Goal: Task Accomplishment & Management: Manage account settings

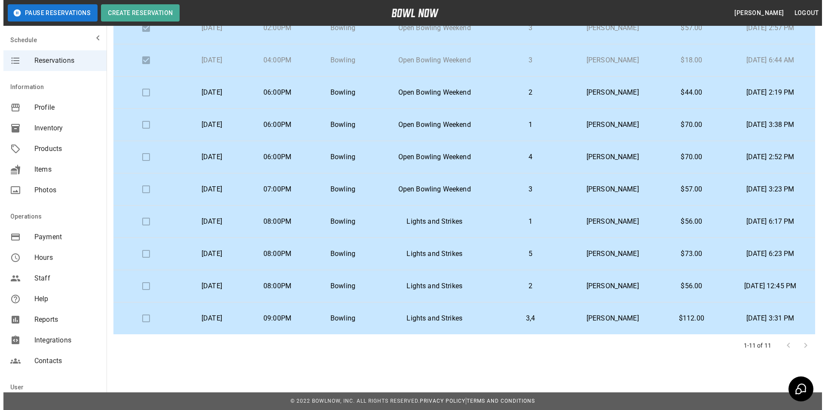
scroll to position [61, 0]
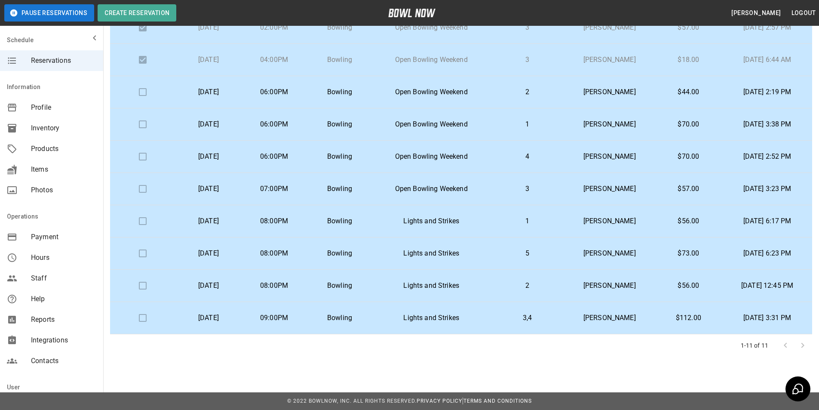
click at [564, 314] on td "[PERSON_NAME]" at bounding box center [609, 318] width 90 height 32
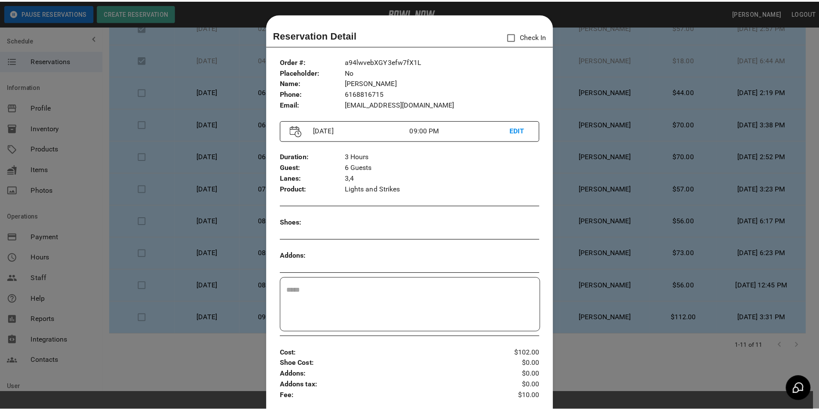
scroll to position [14, 0]
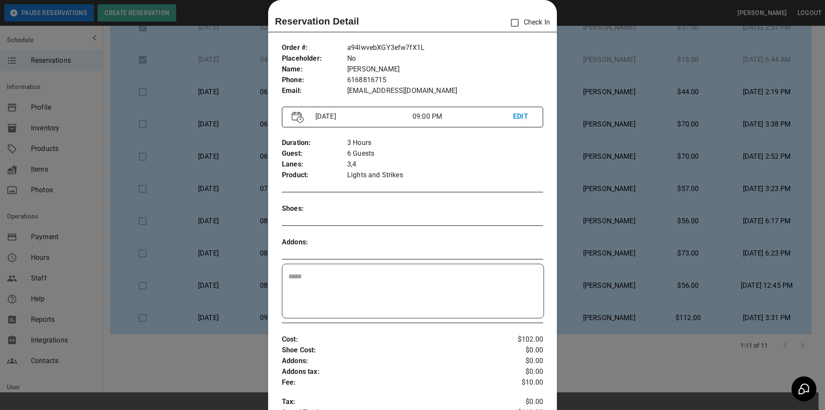
click at [605, 375] on div at bounding box center [412, 205] width 825 height 410
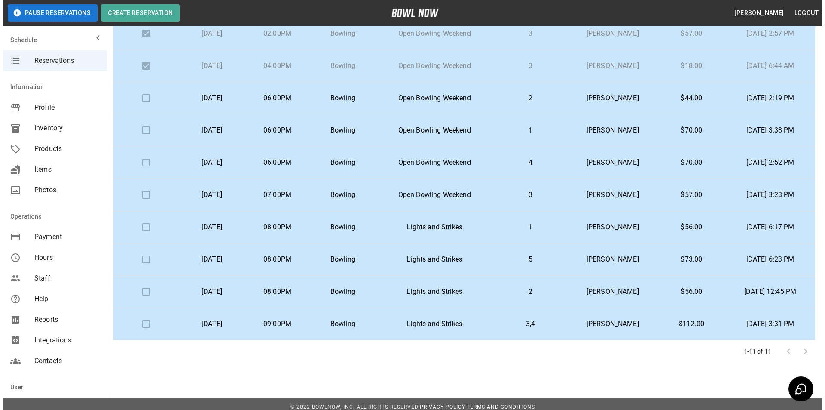
scroll to position [66, 0]
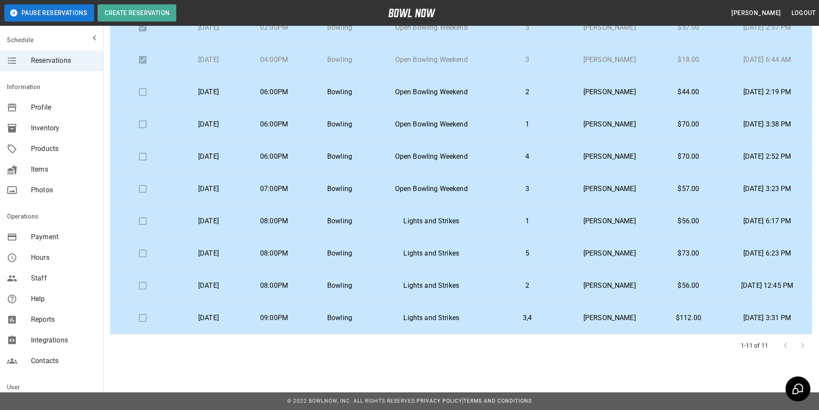
click at [539, 163] on td "4" at bounding box center [527, 157] width 74 height 32
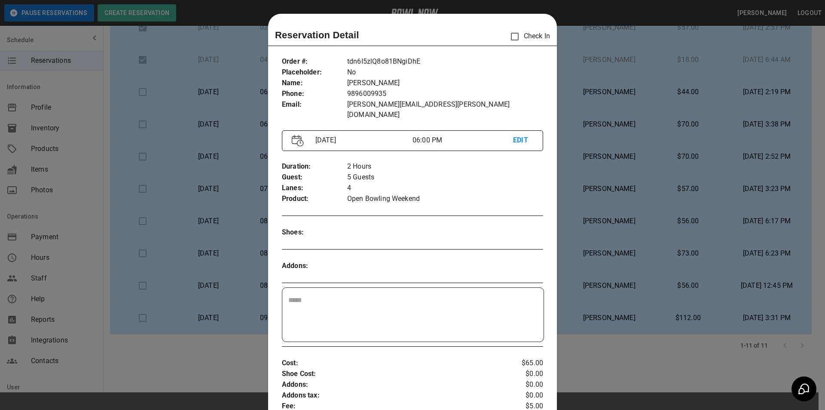
scroll to position [14, 0]
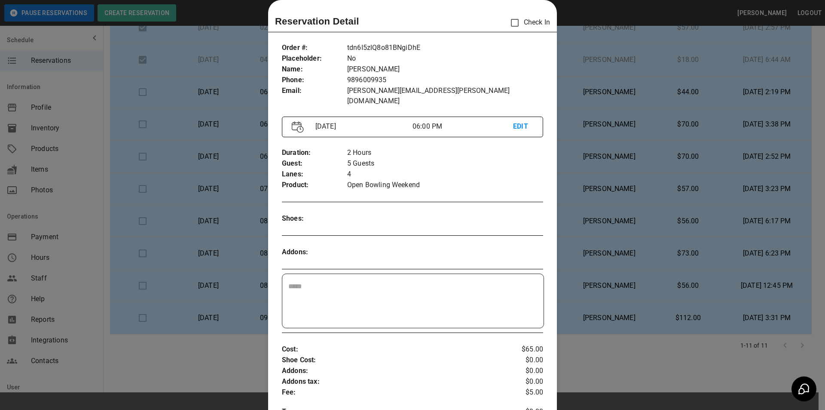
drag, startPoint x: 682, startPoint y: 251, endPoint x: 661, endPoint y: 238, distance: 24.5
click at [673, 251] on div at bounding box center [412, 205] width 825 height 410
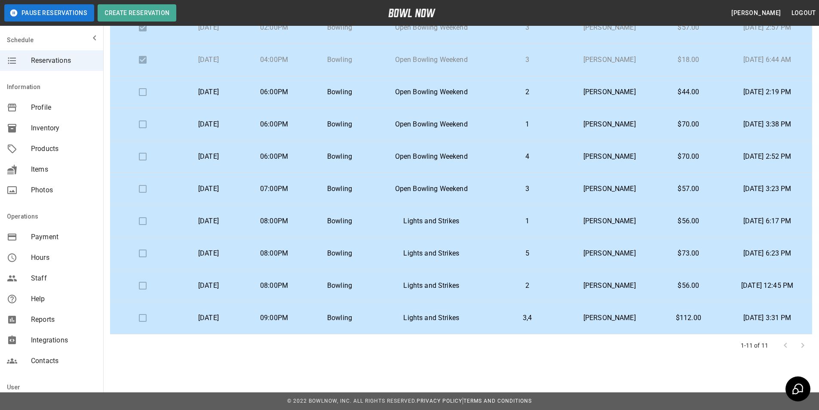
click at [564, 89] on td "[PERSON_NAME]" at bounding box center [609, 92] width 90 height 32
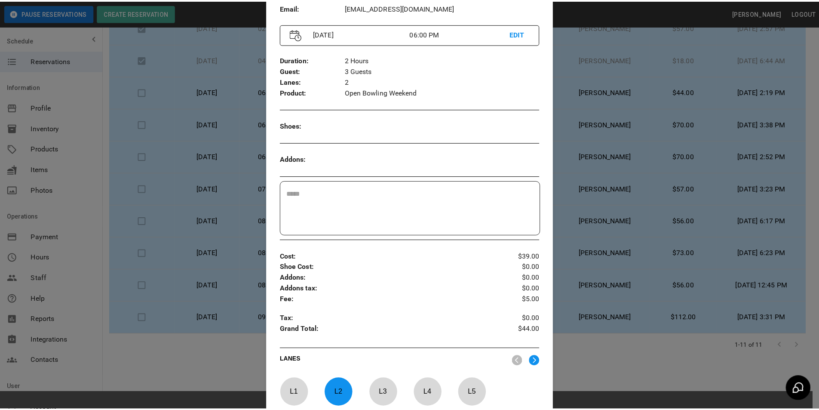
scroll to position [229, 0]
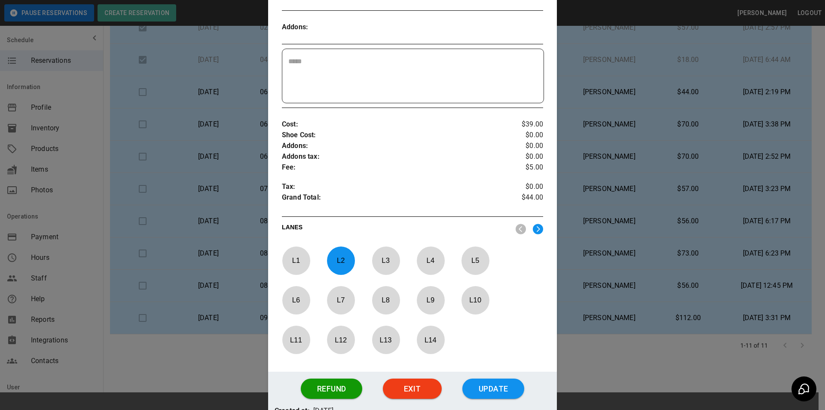
click at [506, 385] on button "Update" at bounding box center [494, 388] width 62 height 21
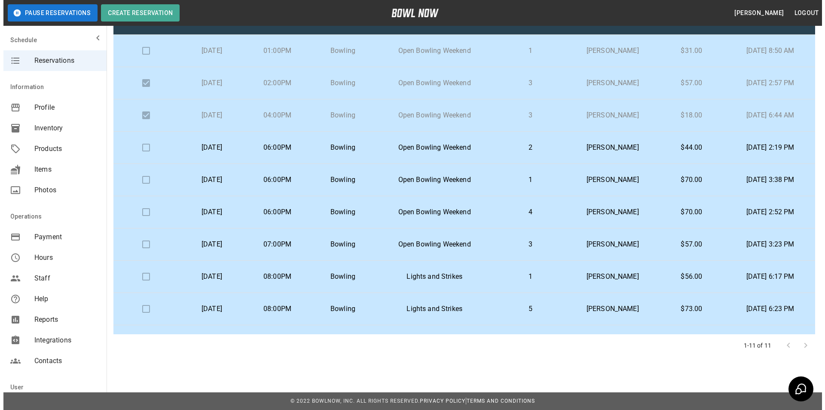
scroll to position [0, 0]
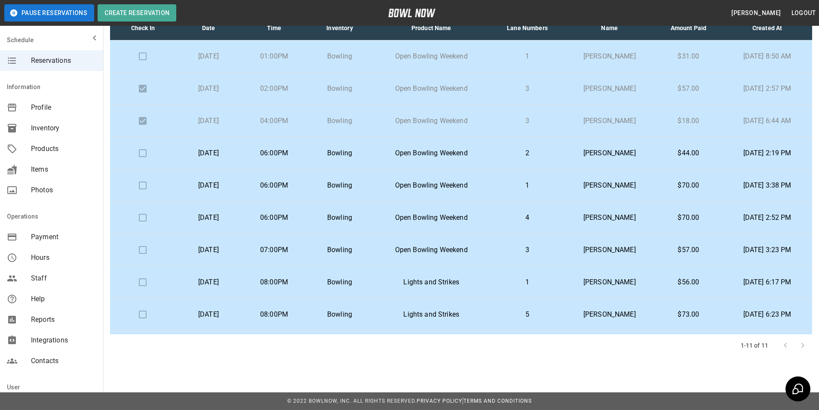
click at [564, 189] on td "[PERSON_NAME]" at bounding box center [609, 185] width 90 height 32
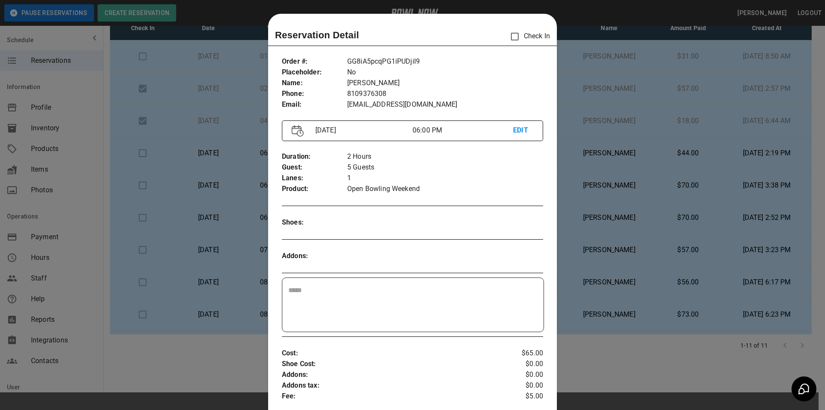
scroll to position [14, 0]
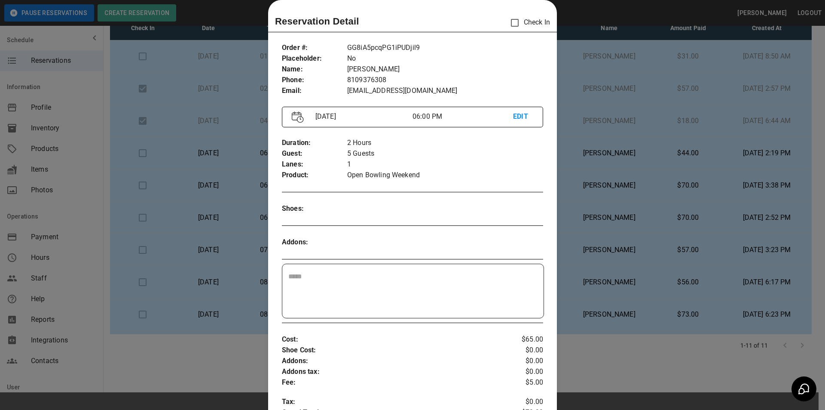
click at [549, 189] on div "Order # : Placeholder : Name : Phone : Email : GG8iA5pcqPG1iPUDjil9 No Rhia Tom…" at bounding box center [412, 311] width 289 height 551
click at [588, 243] on div at bounding box center [412, 205] width 825 height 410
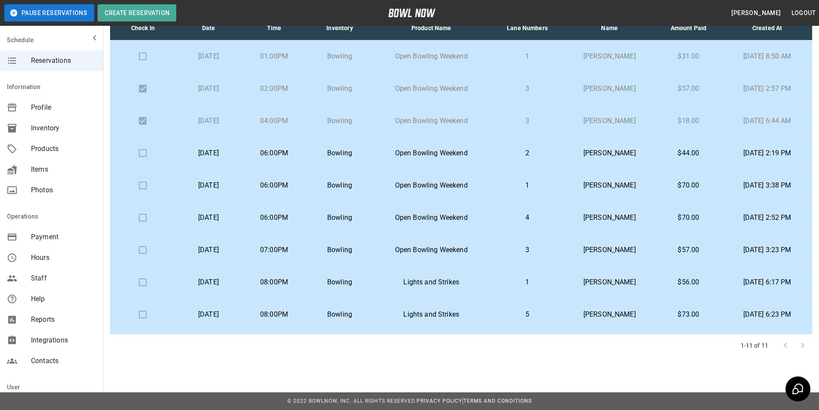
click at [624, 221] on p "[PERSON_NAME]" at bounding box center [609, 217] width 77 height 10
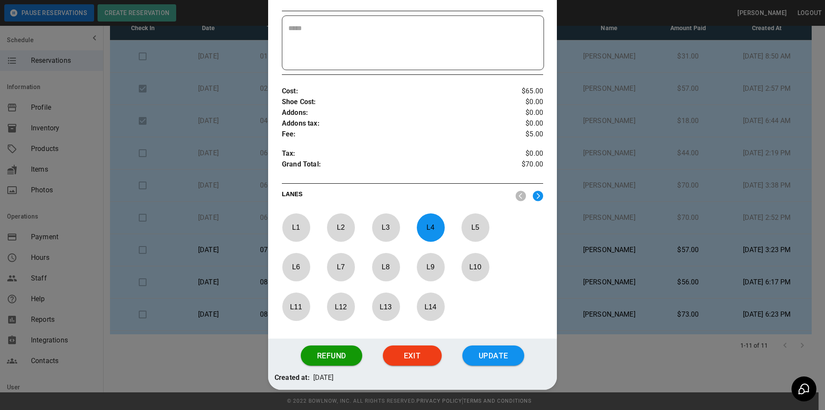
click at [500, 346] on button "Update" at bounding box center [494, 355] width 62 height 21
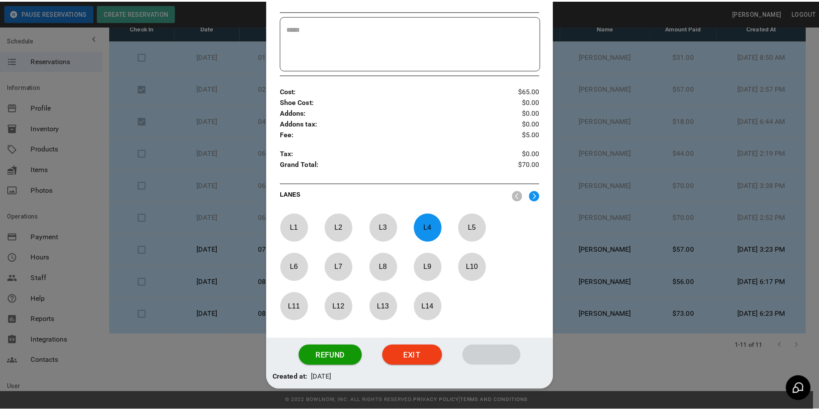
scroll to position [242, 0]
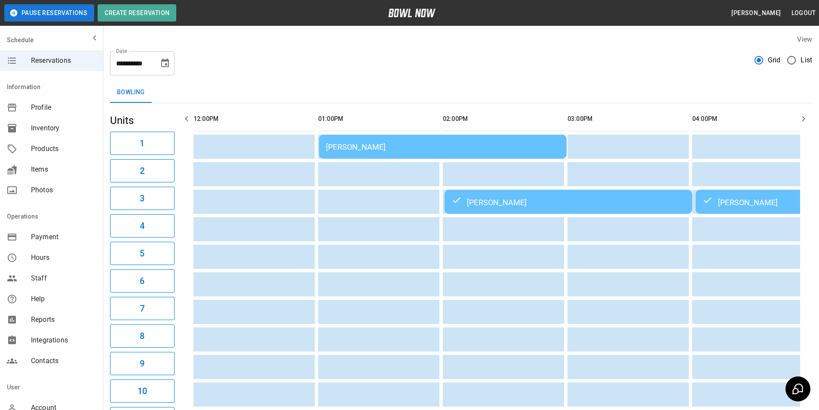
scroll to position [0, 748]
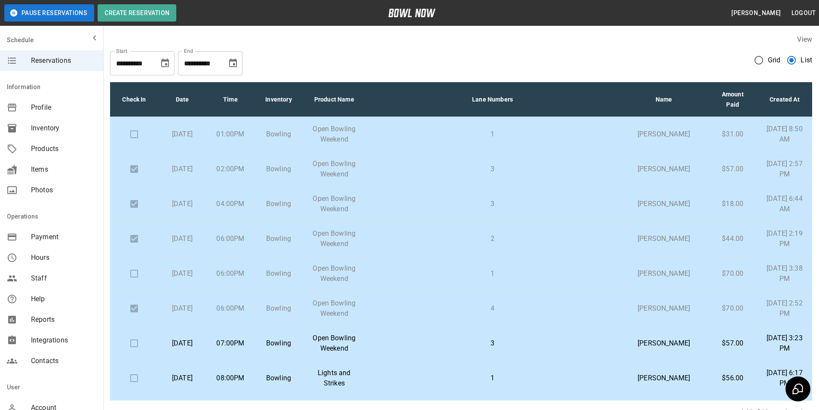
click at [236, 65] on icon "Choose date, selected date is Nov 4, 2025" at bounding box center [233, 63] width 10 height 10
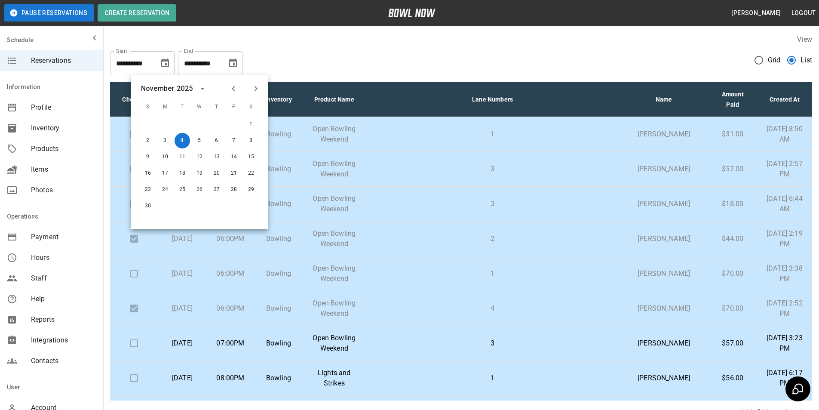
drag, startPoint x: 236, startPoint y: 90, endPoint x: 235, endPoint y: 110, distance: 20.2
click at [236, 90] on icon "Previous month" at bounding box center [233, 88] width 10 height 10
click at [248, 126] on button "4" at bounding box center [250, 124] width 15 height 15
type input "**********"
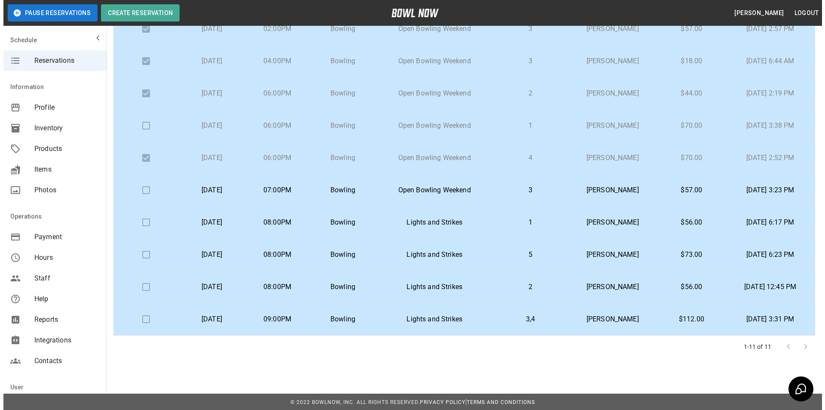
scroll to position [66, 0]
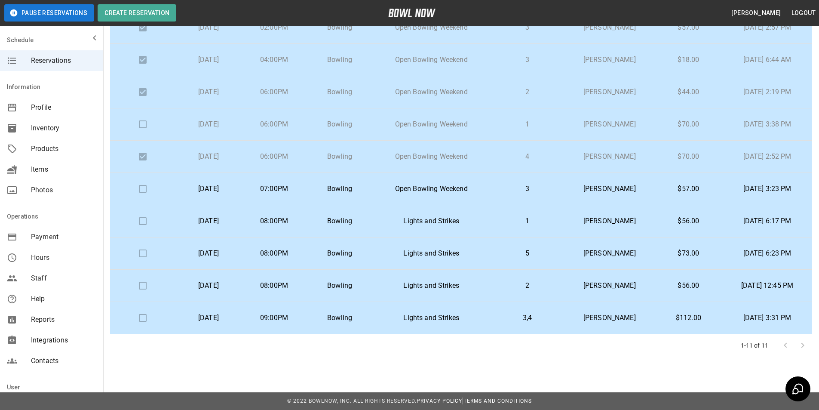
click at [302, 182] on td "07:00PM" at bounding box center [274, 189] width 66 height 32
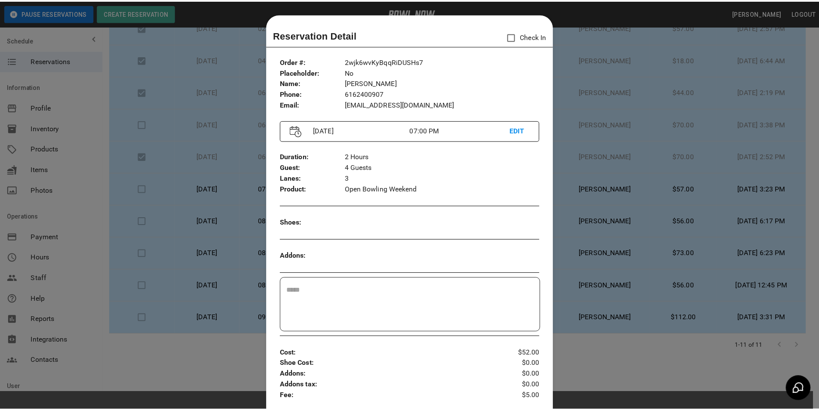
scroll to position [14, 0]
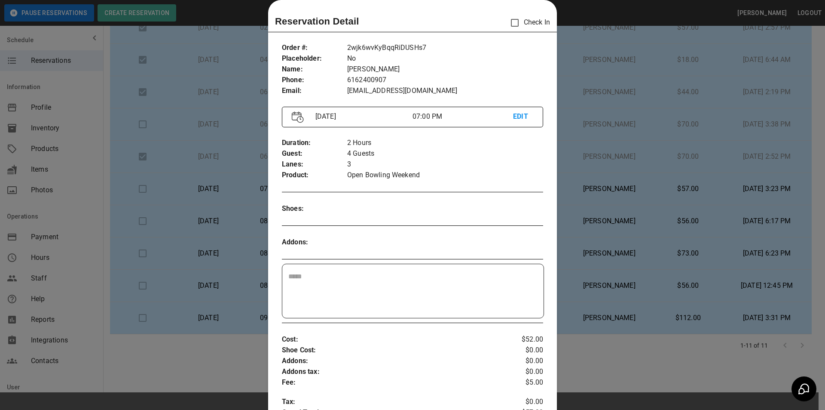
click at [212, 360] on div at bounding box center [412, 205] width 825 height 410
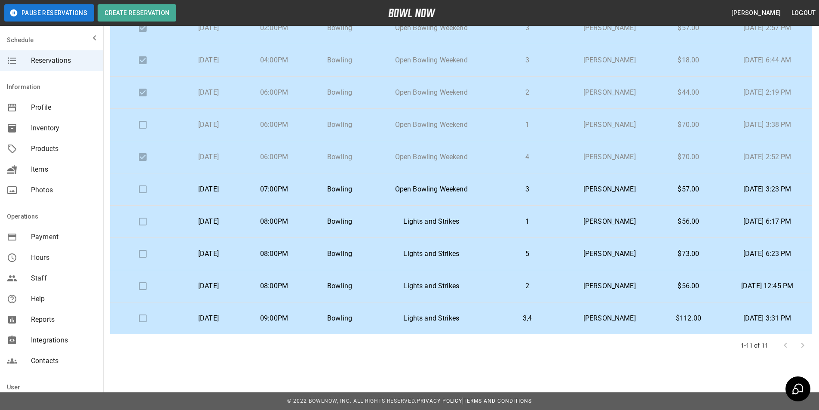
scroll to position [61, 0]
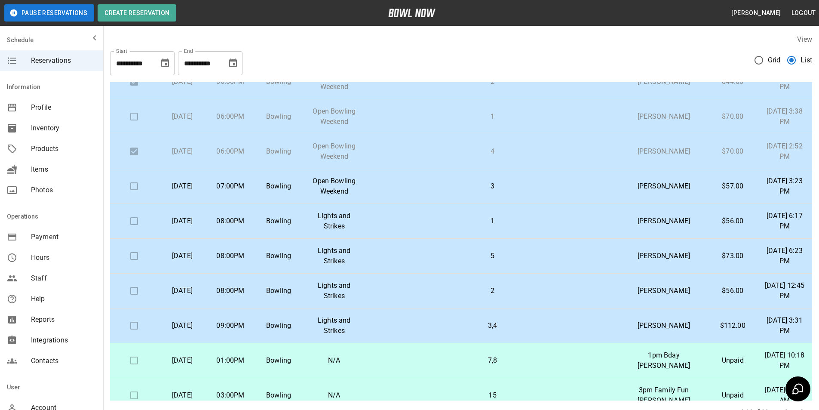
scroll to position [172, 0]
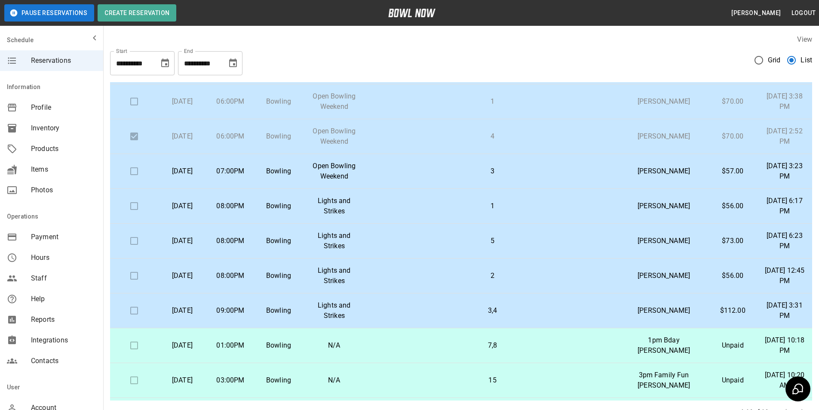
click at [223, 61] on div "**********" at bounding box center [210, 63] width 64 height 24
click at [236, 61] on icon "Choose date, selected date is Nov 4, 2025" at bounding box center [233, 62] width 8 height 9
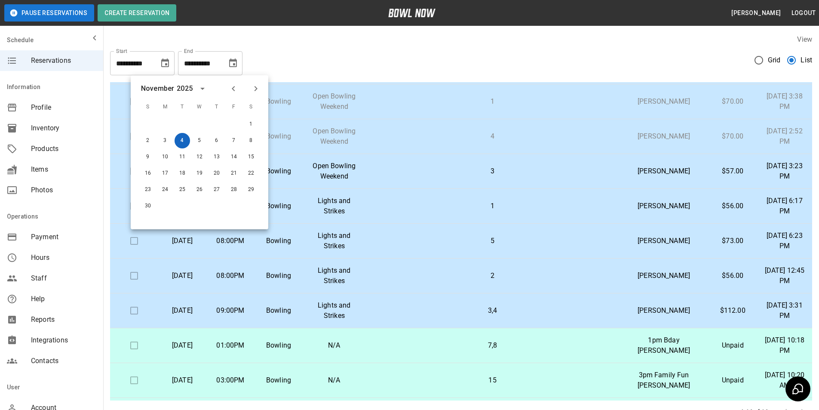
click at [181, 138] on button "4" at bounding box center [182, 140] width 15 height 15
drag, startPoint x: 234, startPoint y: 87, endPoint x: 229, endPoint y: 94, distance: 8.3
click at [232, 88] on icon "Previous month" at bounding box center [233, 88] width 10 height 10
click at [250, 127] on button "4" at bounding box center [250, 124] width 15 height 15
type input "**********"
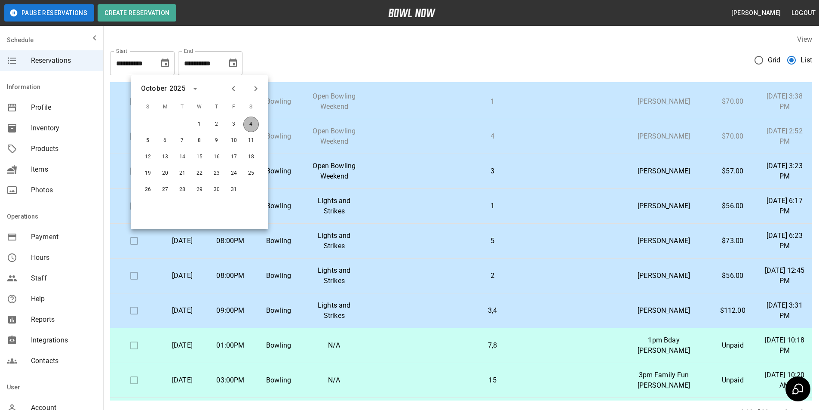
scroll to position [61, 0]
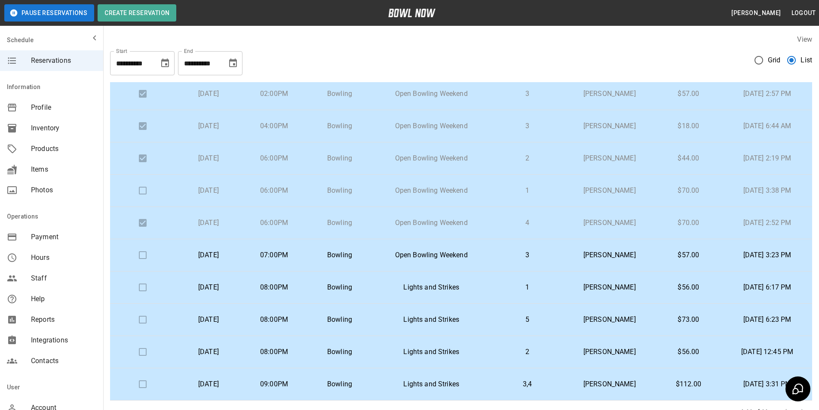
click at [297, 61] on div "**********" at bounding box center [461, 59] width 702 height 31
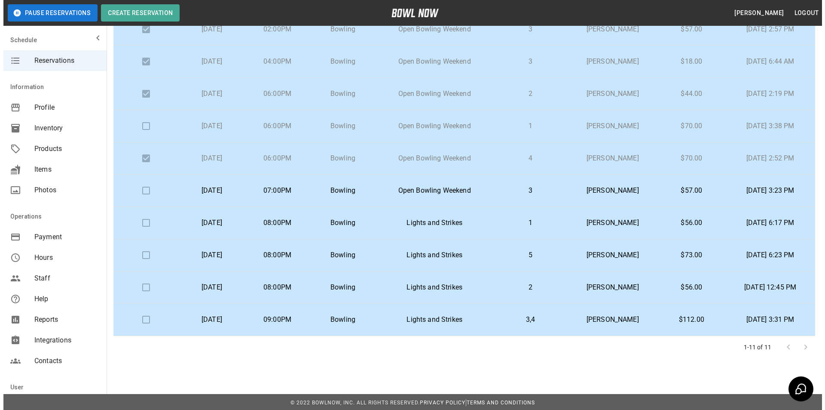
scroll to position [66, 0]
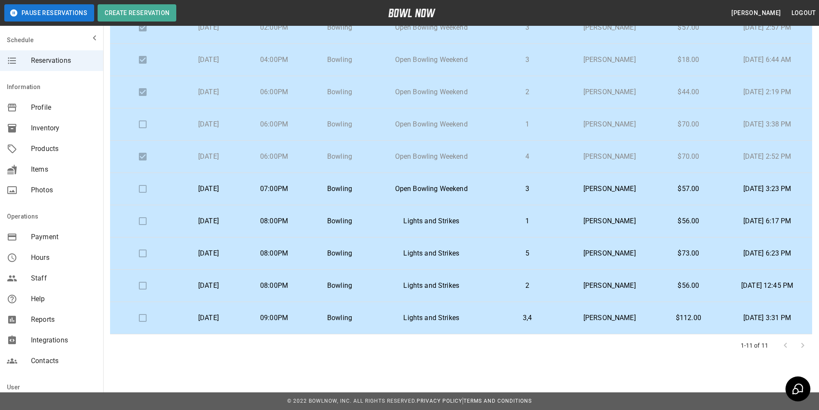
click at [571, 122] on p "[PERSON_NAME]" at bounding box center [609, 124] width 77 height 10
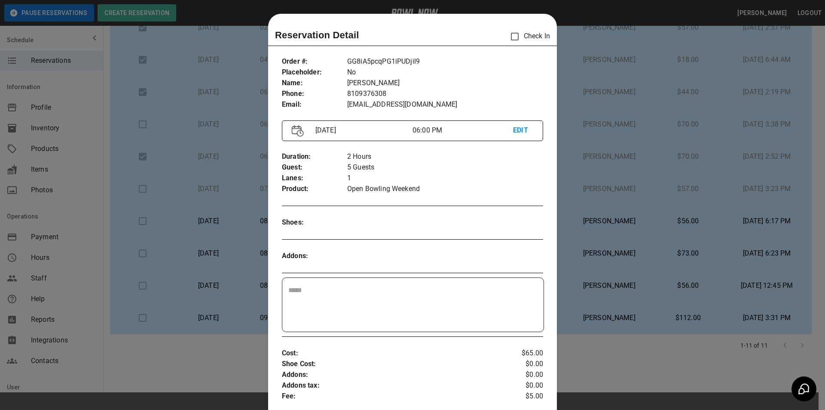
scroll to position [14, 0]
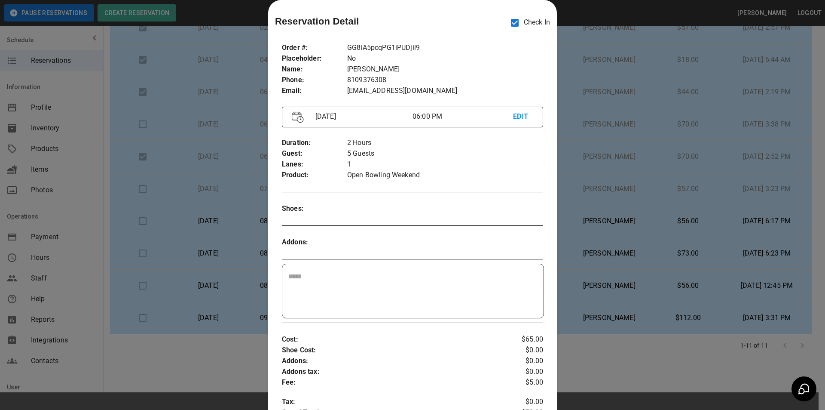
click at [580, 52] on div at bounding box center [412, 205] width 825 height 410
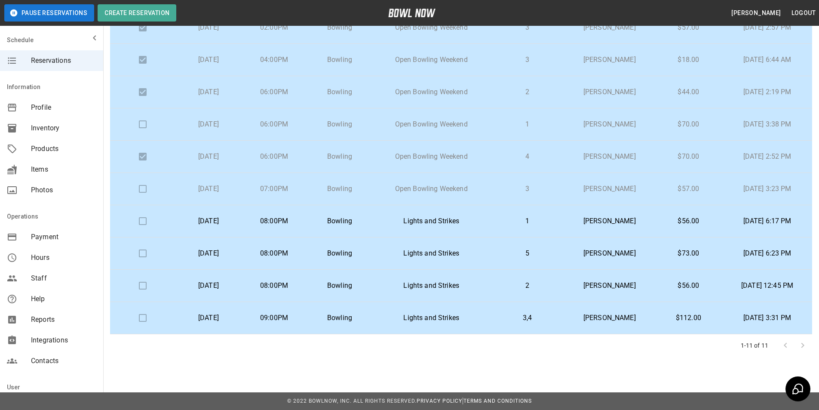
click at [307, 224] on td "08:00PM" at bounding box center [274, 221] width 66 height 32
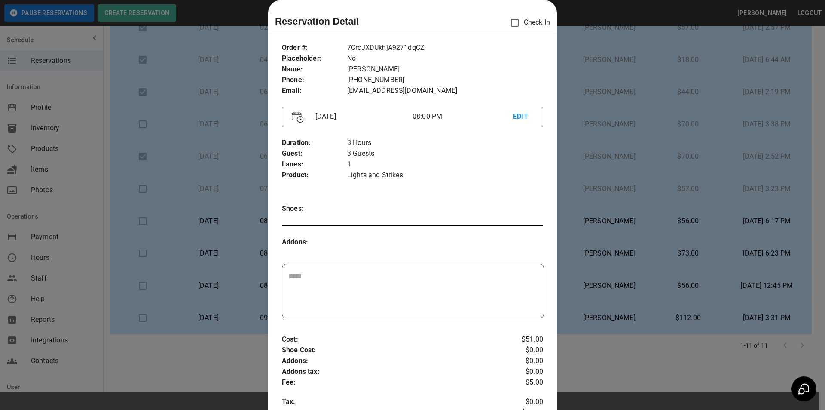
click at [191, 354] on div at bounding box center [412, 205] width 825 height 410
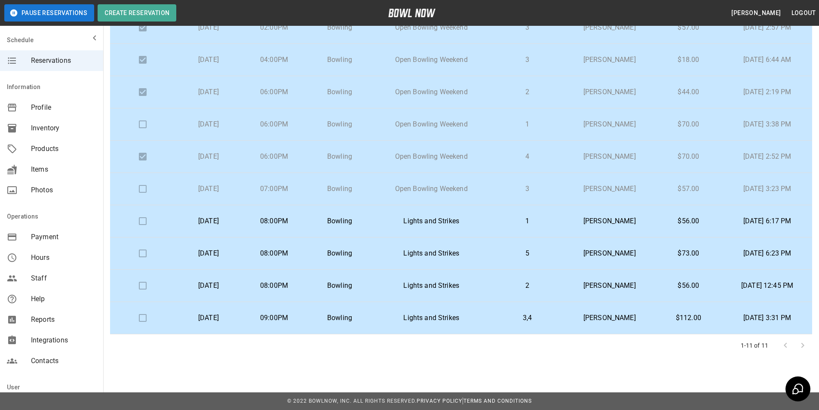
click at [340, 260] on td "Bowling" at bounding box center [340, 253] width 66 height 32
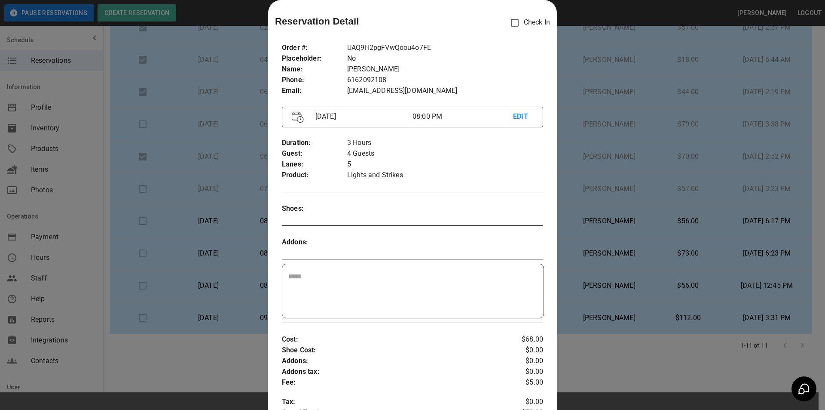
click at [232, 346] on div at bounding box center [412, 205] width 825 height 410
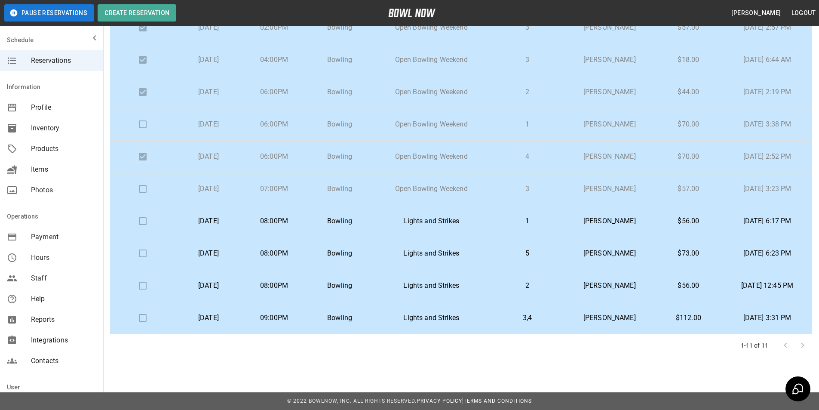
click at [290, 286] on p "08:00PM" at bounding box center [274, 285] width 52 height 10
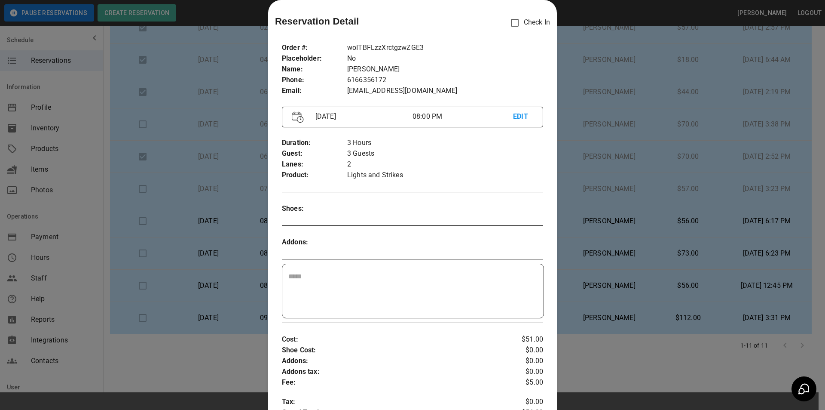
click at [222, 356] on div at bounding box center [412, 205] width 825 height 410
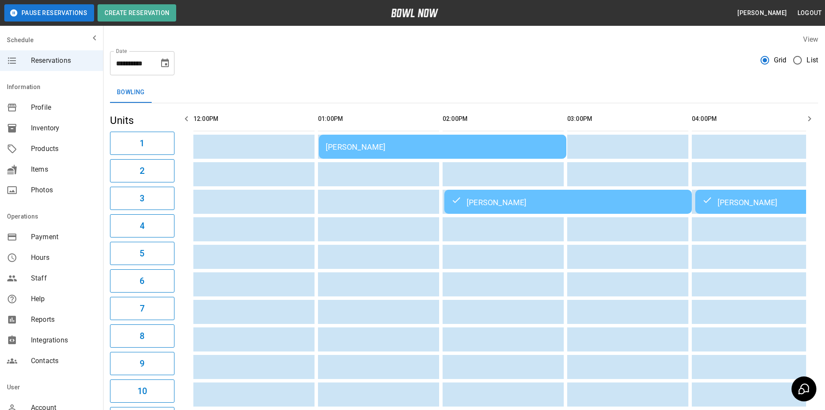
click at [169, 63] on icon "Choose date, selected date is Oct 4, 2025" at bounding box center [165, 63] width 10 height 10
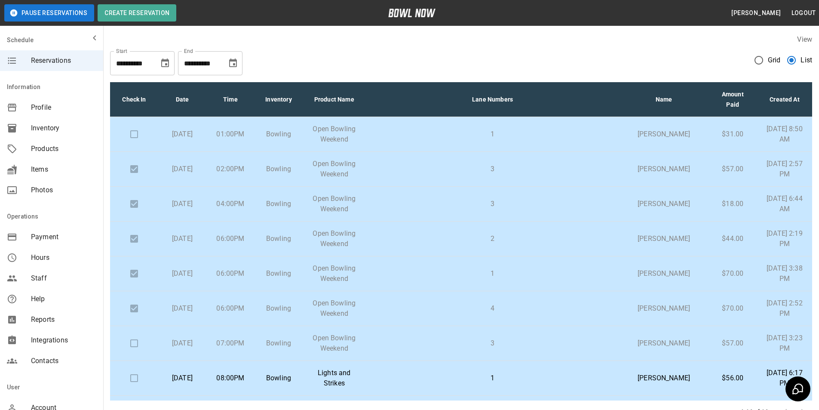
click at [238, 62] on icon "Choose date, selected date is Nov 4, 2025" at bounding box center [233, 63] width 10 height 10
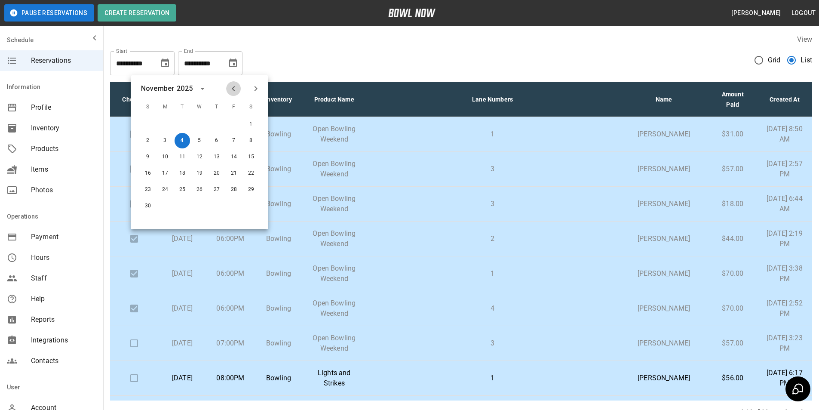
click at [239, 87] on button "Previous month" at bounding box center [233, 88] width 15 height 15
click at [259, 124] on div "4" at bounding box center [250, 124] width 17 height 15
click at [251, 127] on button "4" at bounding box center [250, 124] width 15 height 15
type input "**********"
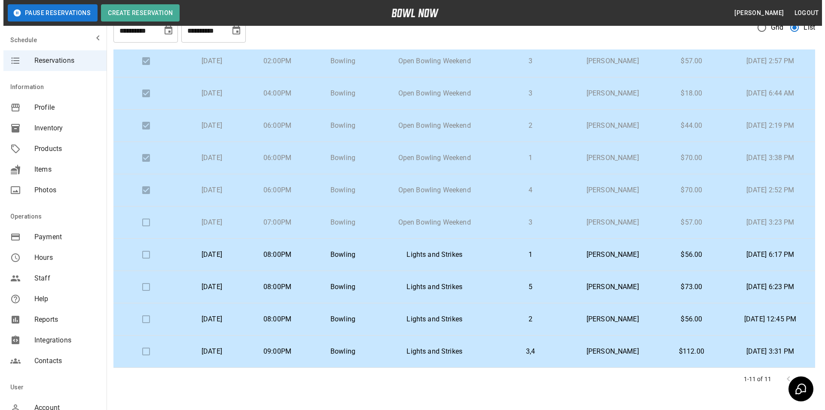
scroll to position [66, 0]
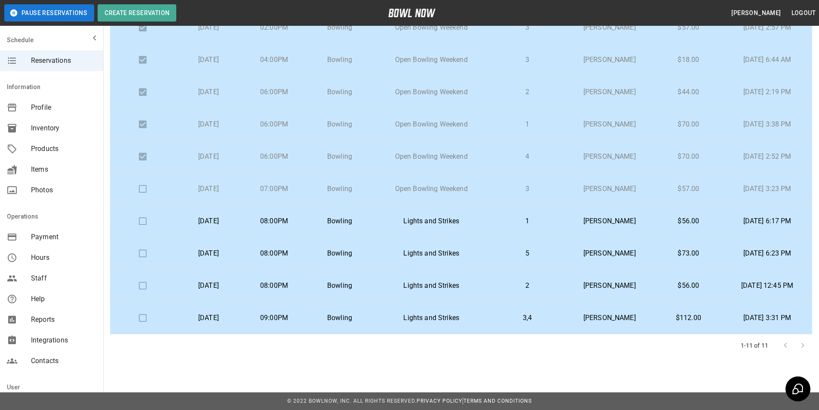
click at [531, 316] on p "3,4" at bounding box center [527, 318] width 61 height 10
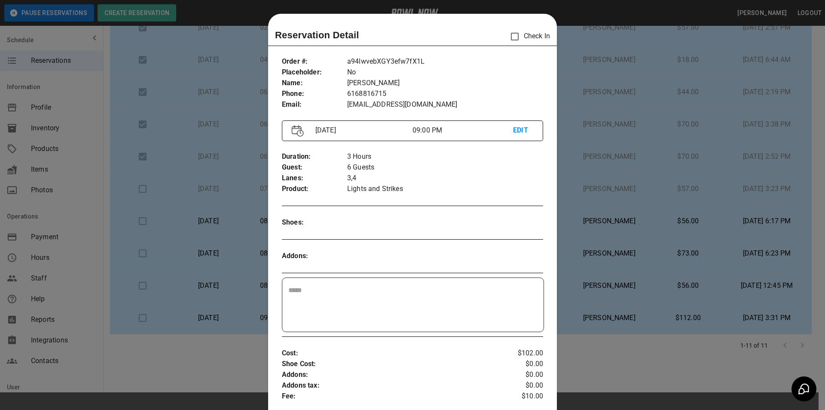
scroll to position [14, 0]
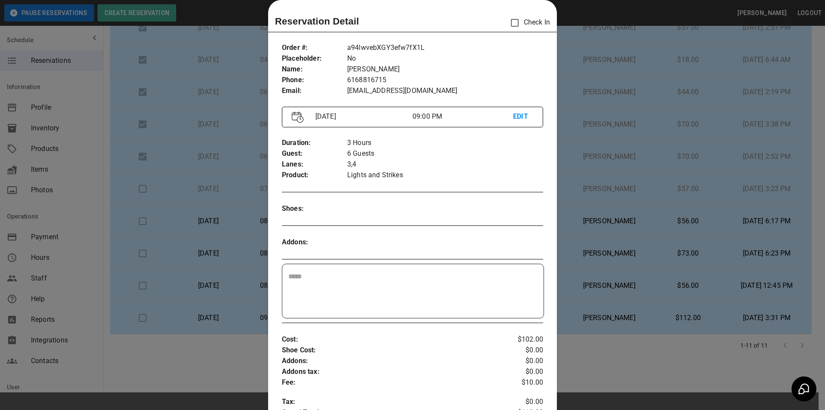
click at [238, 359] on div at bounding box center [412, 205] width 825 height 410
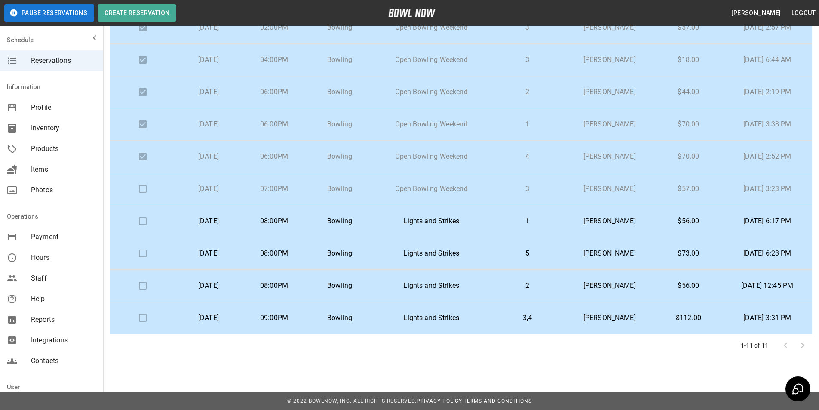
drag, startPoint x: 558, startPoint y: 213, endPoint x: 558, endPoint y: 217, distance: 4.3
click at [564, 217] on td "[PERSON_NAME]" at bounding box center [609, 221] width 90 height 32
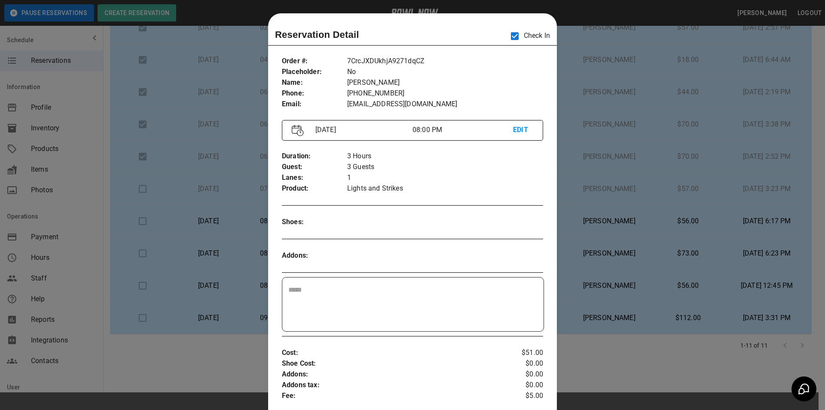
scroll to position [0, 0]
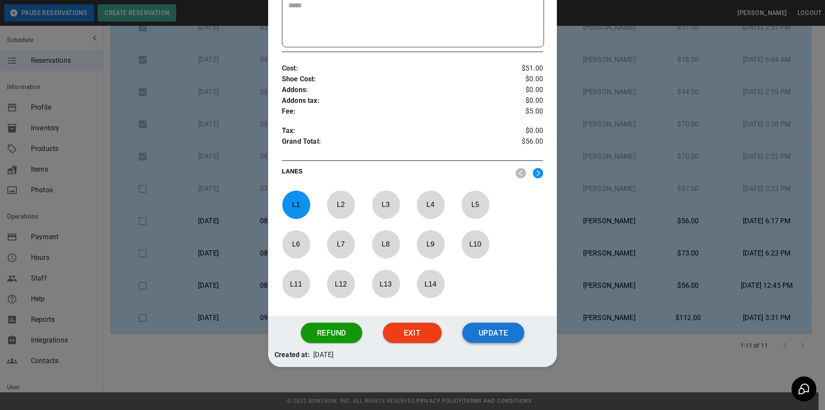
click at [506, 333] on button "Update" at bounding box center [494, 332] width 62 height 21
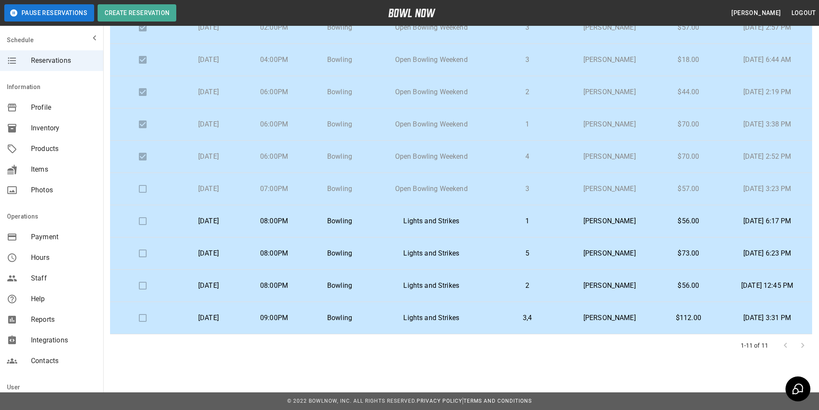
click at [571, 288] on p "[PERSON_NAME]" at bounding box center [609, 285] width 77 height 10
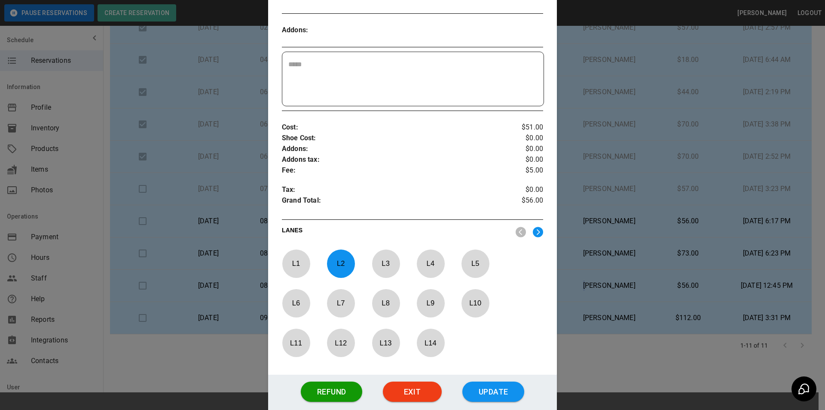
scroll to position [229, 0]
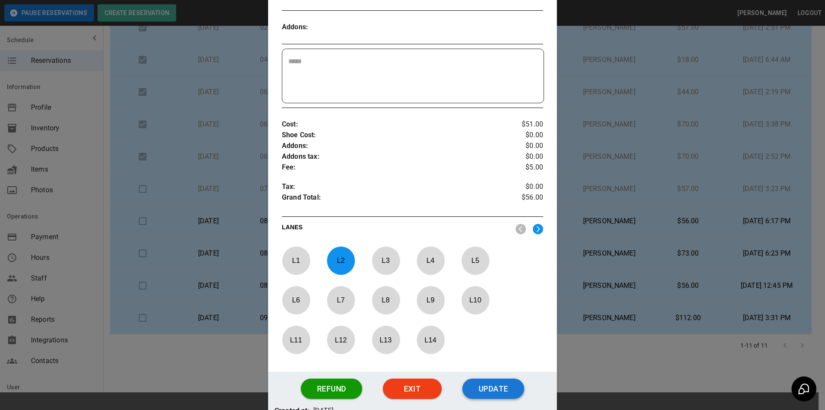
click at [494, 397] on button "Update" at bounding box center [494, 388] width 62 height 21
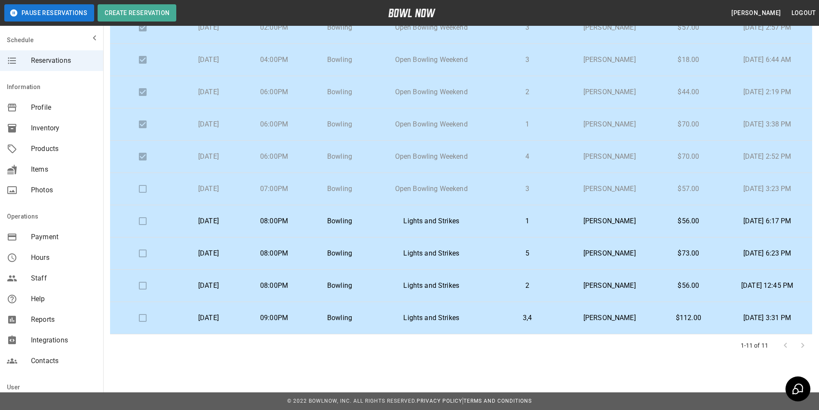
click at [521, 249] on p "5" at bounding box center [527, 253] width 61 height 10
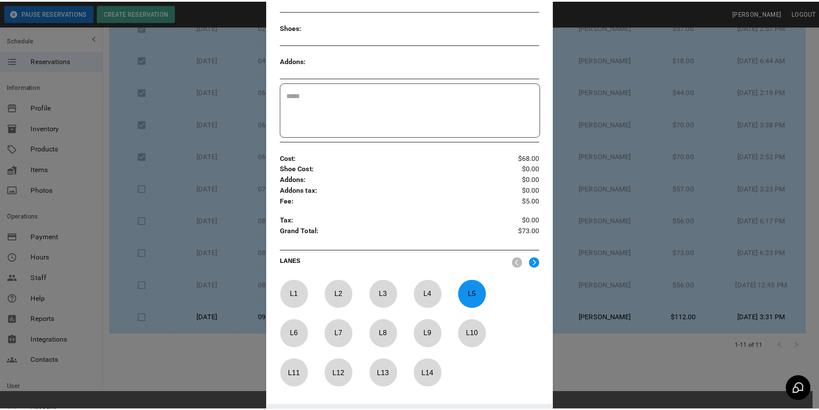
scroll to position [229, 0]
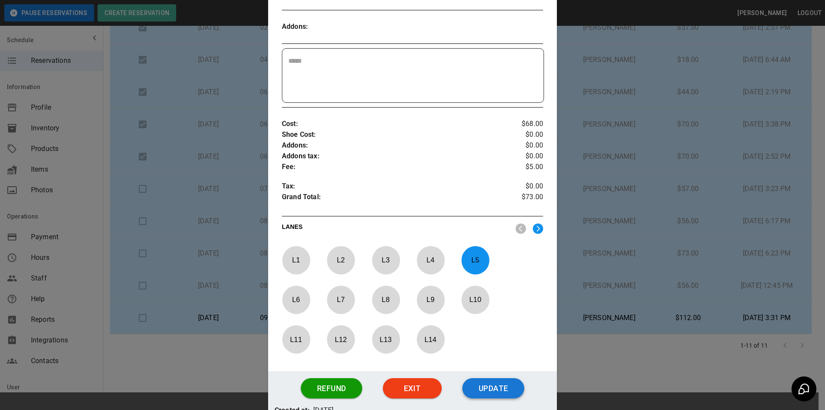
click at [494, 398] on button "Update" at bounding box center [494, 388] width 62 height 21
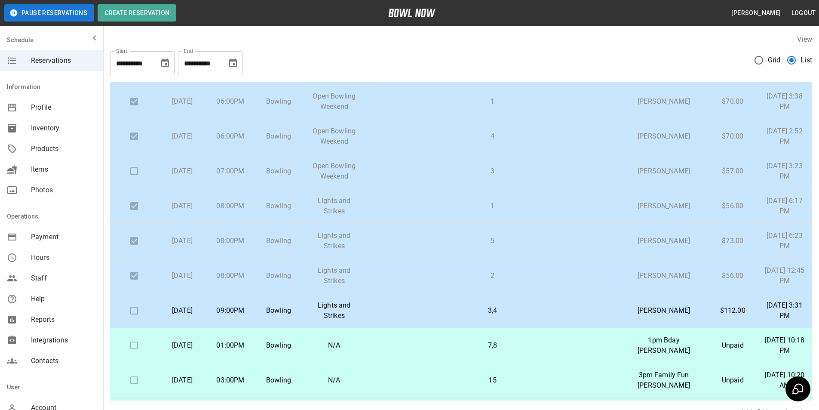
scroll to position [284, 0]
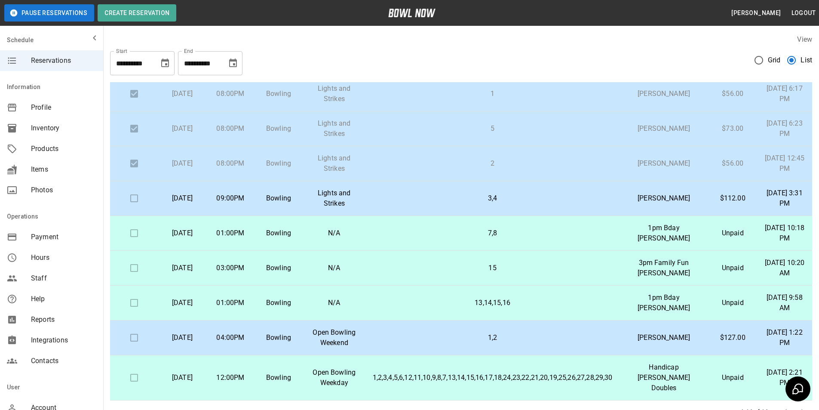
click at [230, 59] on icon "Choose date, selected date is Nov 4, 2025" at bounding box center [233, 63] width 10 height 10
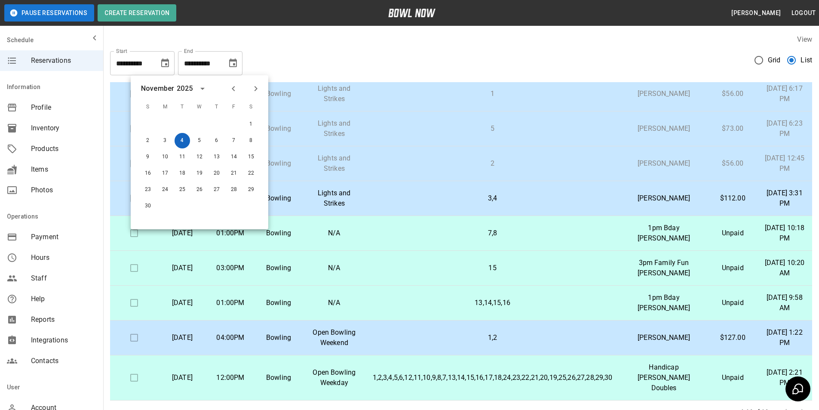
click at [185, 140] on button "4" at bounding box center [182, 140] width 15 height 15
drag, startPoint x: 232, startPoint y: 89, endPoint x: 217, endPoint y: 114, distance: 29.1
click at [231, 89] on icon "Previous month" at bounding box center [233, 88] width 10 height 10
click at [252, 128] on button "4" at bounding box center [250, 124] width 15 height 15
type input "**********"
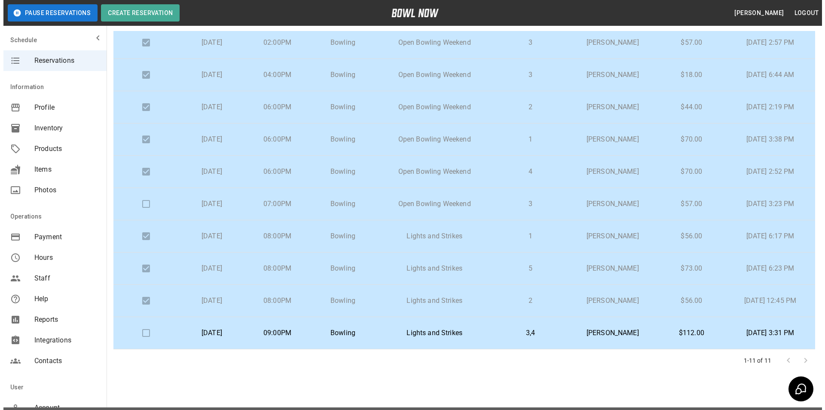
scroll to position [66, 0]
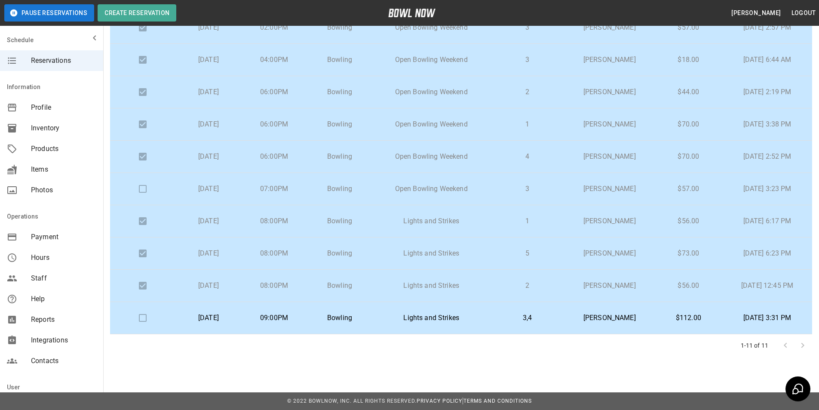
click at [576, 322] on p "[PERSON_NAME]" at bounding box center [609, 318] width 77 height 10
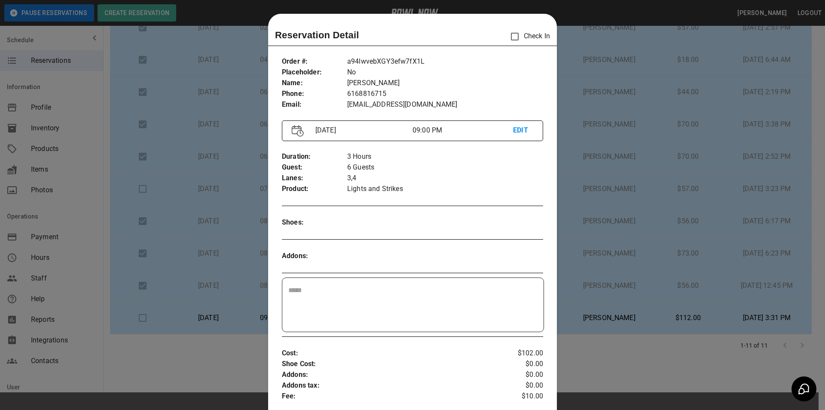
scroll to position [14, 0]
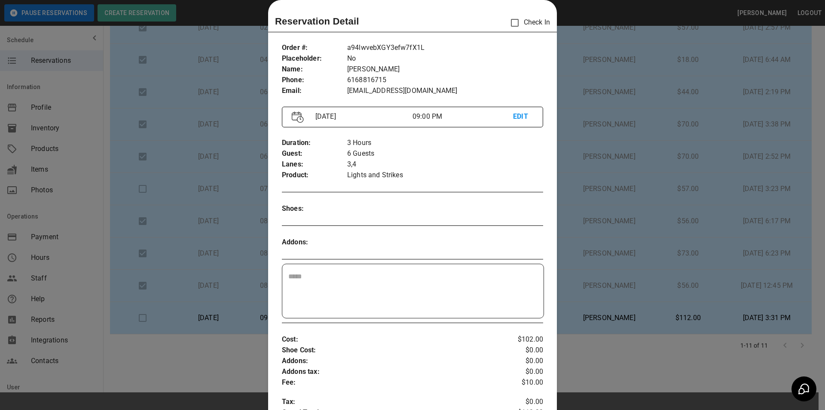
drag, startPoint x: 259, startPoint y: 220, endPoint x: 251, endPoint y: 230, distance: 13.1
click at [257, 223] on div at bounding box center [412, 205] width 825 height 410
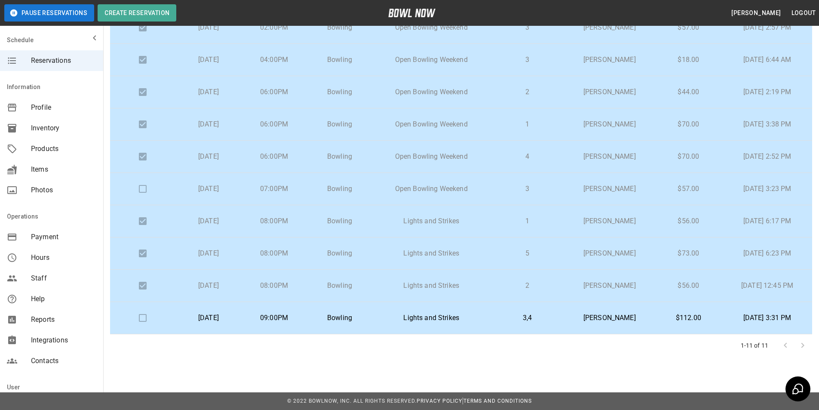
click at [615, 319] on p "[PERSON_NAME]" at bounding box center [609, 318] width 77 height 10
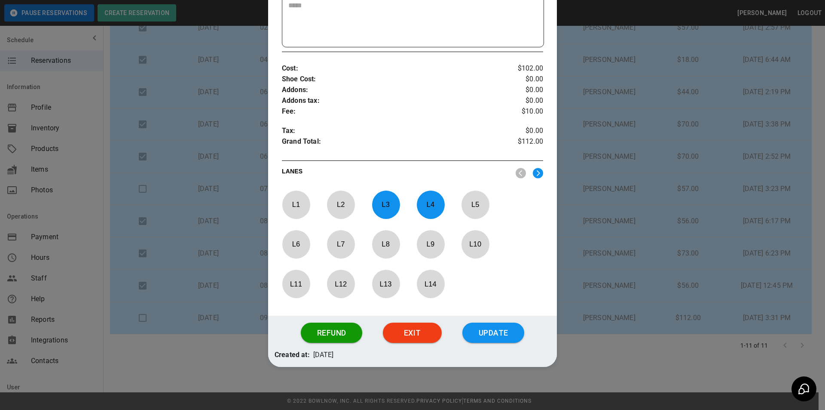
click at [502, 331] on button "Update" at bounding box center [494, 332] width 62 height 21
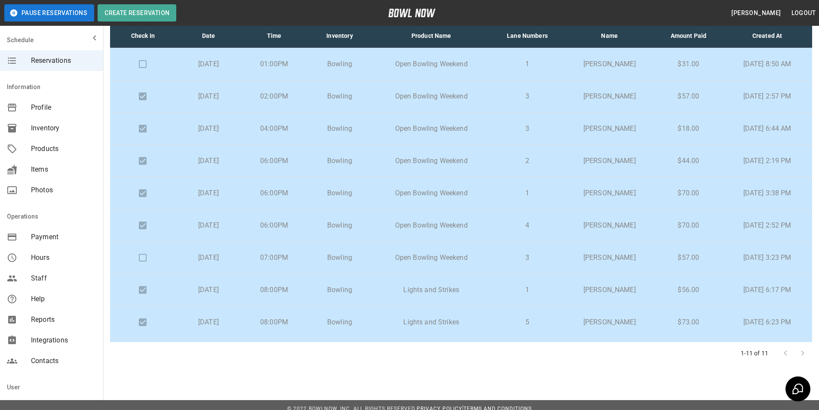
scroll to position [66, 0]
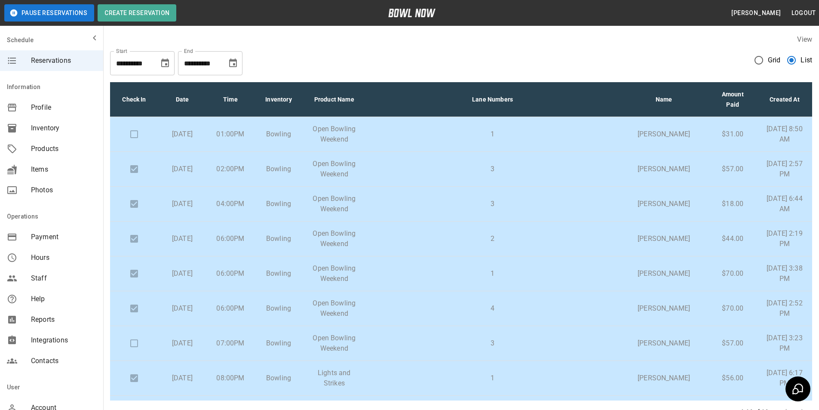
drag, startPoint x: 236, startPoint y: 66, endPoint x: 234, endPoint y: 74, distance: 7.5
click at [234, 66] on icon "Choose date, selected date is Nov 4, 2025" at bounding box center [233, 62] width 8 height 9
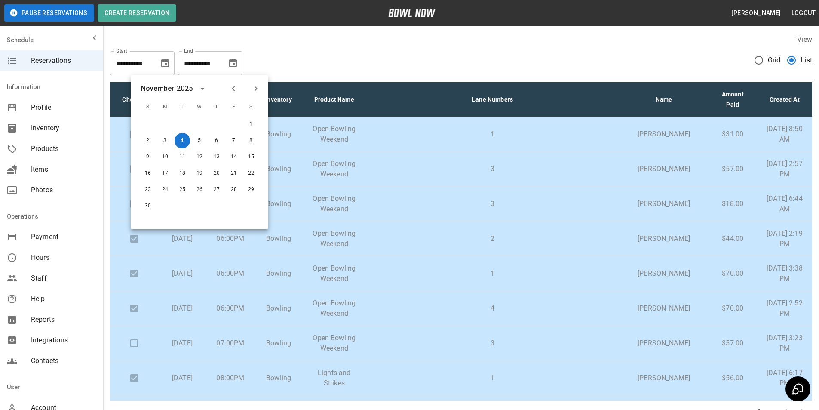
click at [234, 88] on icon "Previous month" at bounding box center [233, 88] width 10 height 10
click at [250, 124] on button "4" at bounding box center [250, 124] width 15 height 15
type input "**********"
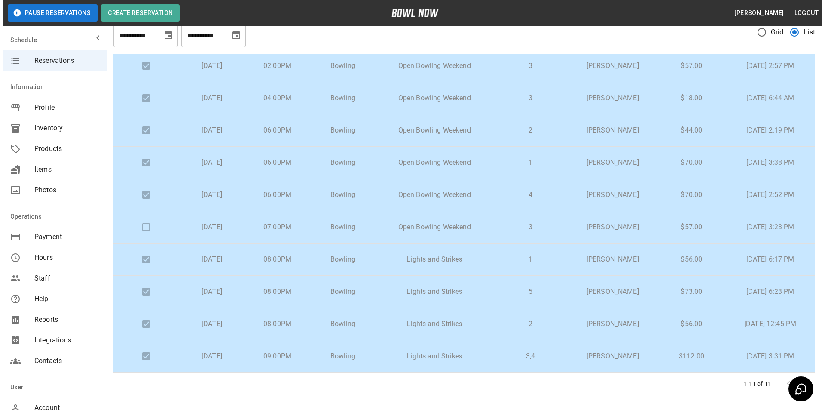
scroll to position [43, 0]
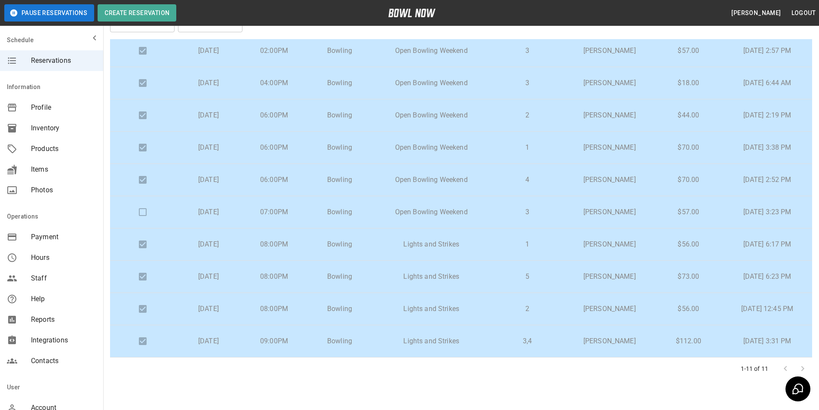
click at [386, 212] on p "Open Bowling Weekend" at bounding box center [431, 212] width 104 height 10
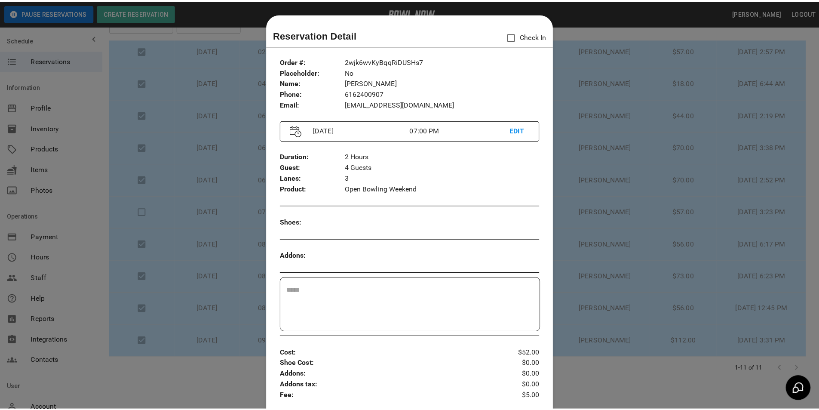
scroll to position [14, 0]
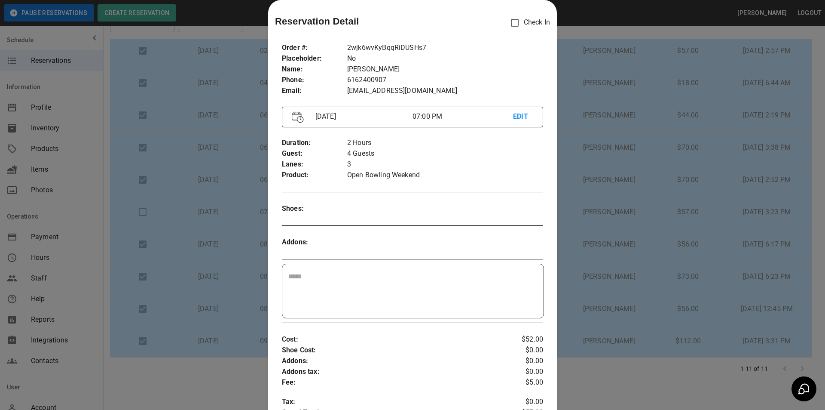
click at [561, 173] on div at bounding box center [412, 205] width 825 height 410
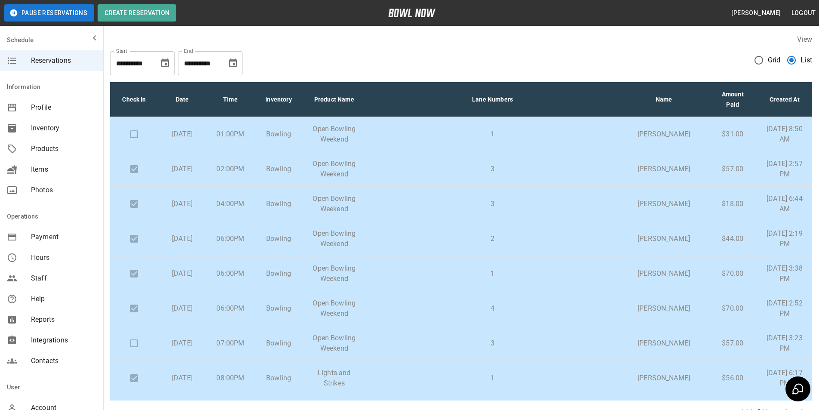
click at [236, 65] on icon "Choose date, selected date is Nov 4, 2025" at bounding box center [233, 62] width 8 height 9
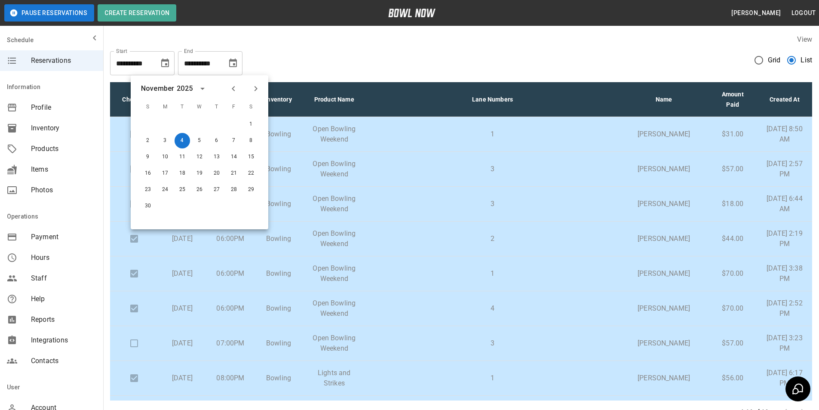
click at [238, 87] on button "Previous month" at bounding box center [233, 88] width 15 height 15
drag, startPoint x: 249, startPoint y: 128, endPoint x: 326, endPoint y: 126, distance: 77.0
click at [248, 128] on button "4" at bounding box center [250, 124] width 15 height 15
type input "**********"
